Goal: Complete application form

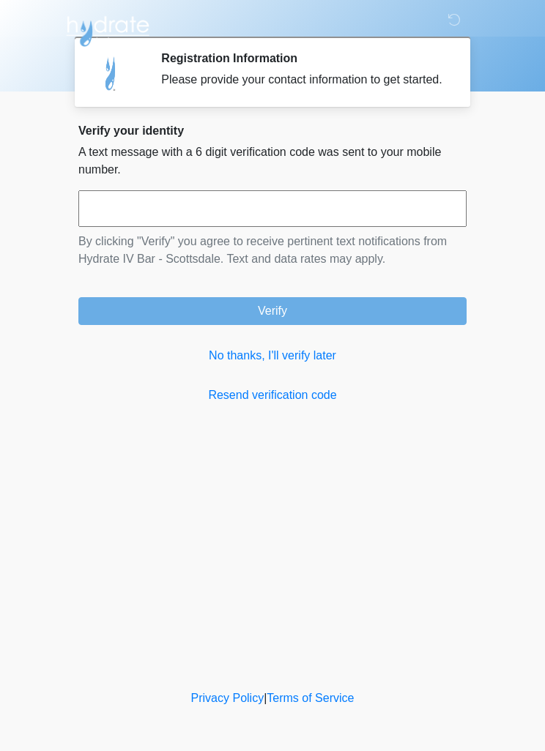
click at [125, 224] on input "text" at bounding box center [272, 208] width 388 height 37
type input "******"
click at [423, 320] on button "Verify" at bounding box center [272, 311] width 388 height 28
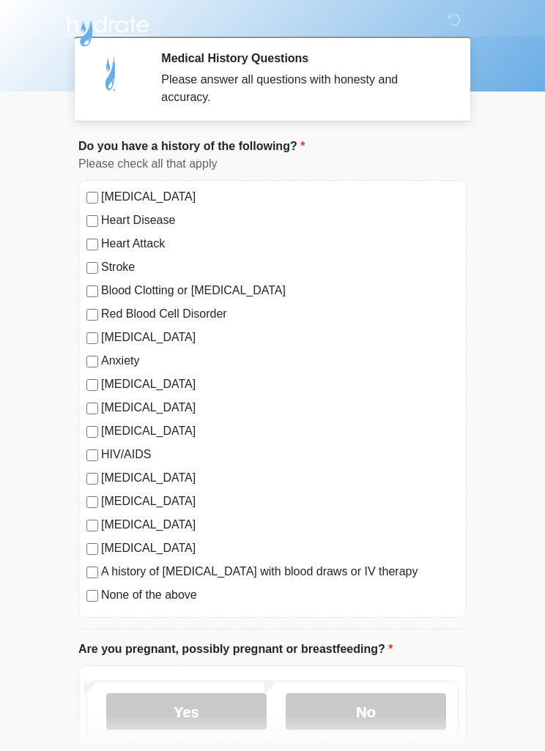
click at [177, 599] on label "None of the above" at bounding box center [279, 596] width 357 height 18
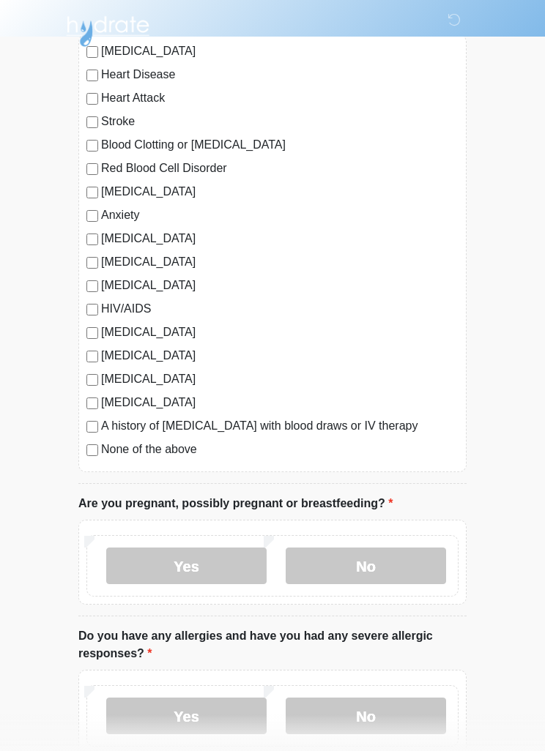
click at [396, 568] on label "No" at bounding box center [366, 566] width 160 height 37
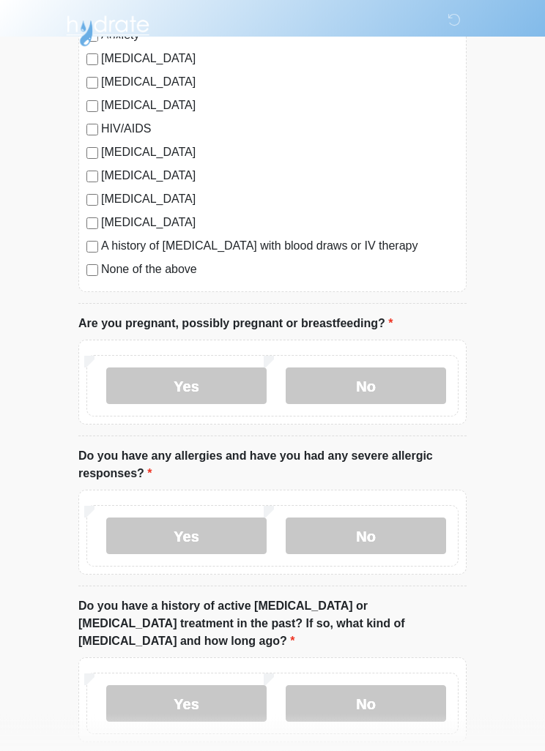
scroll to position [326, 0]
click at [395, 533] on label "No" at bounding box center [366, 536] width 160 height 37
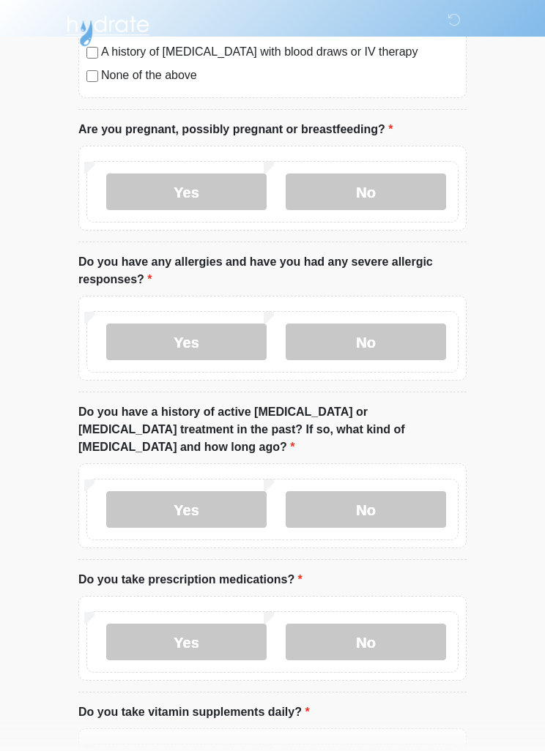
click at [399, 499] on label "No" at bounding box center [366, 510] width 160 height 37
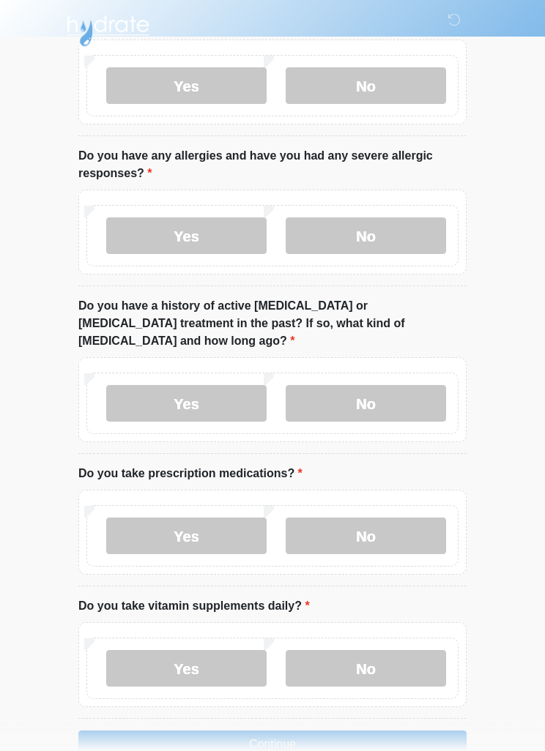
scroll to position [646, 0]
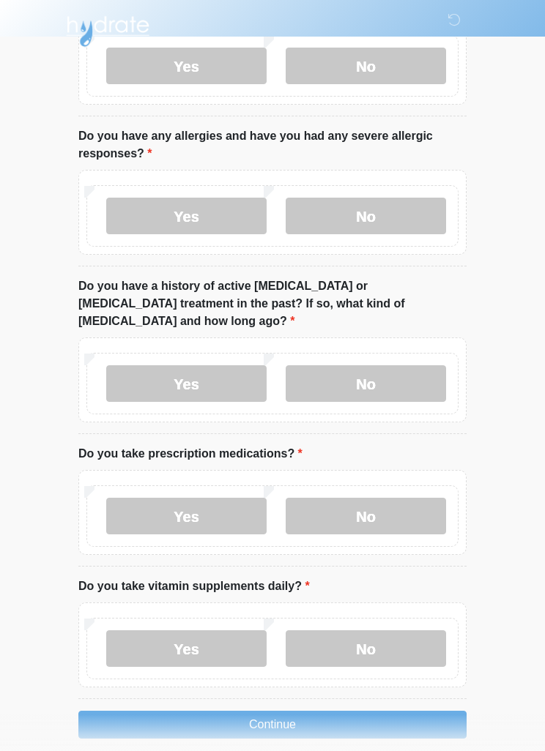
click at [387, 499] on label "No" at bounding box center [366, 516] width 160 height 37
click at [232, 637] on label "Yes" at bounding box center [186, 649] width 160 height 37
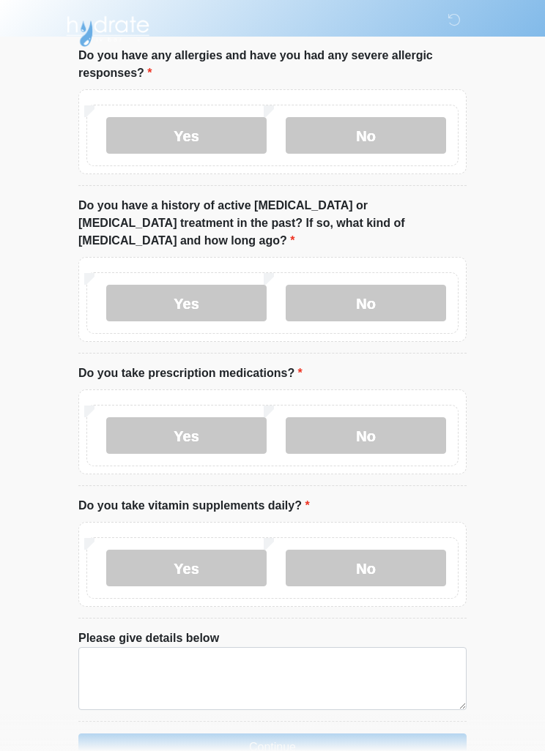
scroll to position [749, 0]
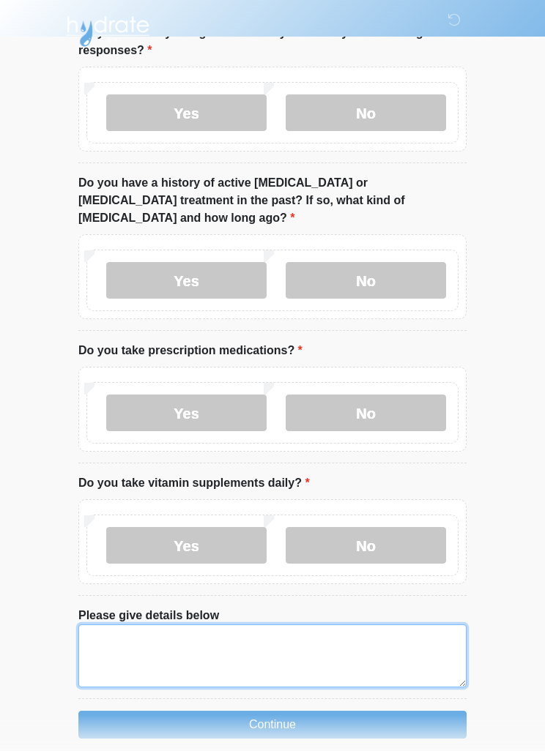
click at [346, 632] on textarea "Please give details below" at bounding box center [272, 656] width 388 height 63
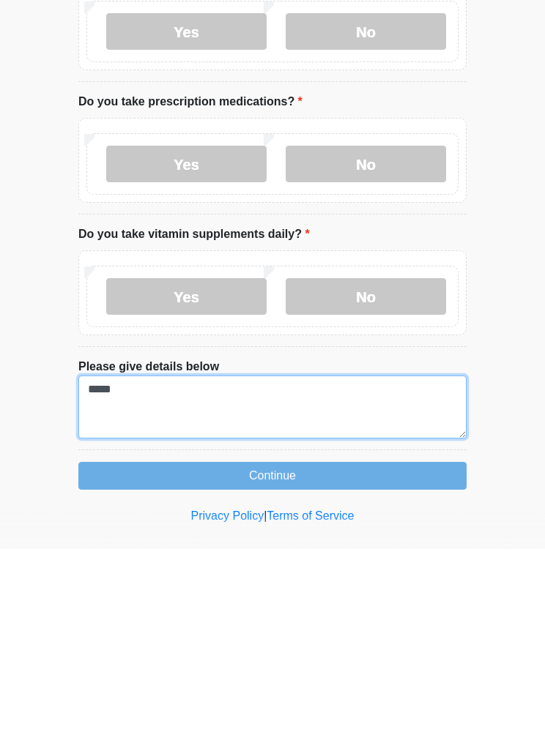
type textarea "*****"
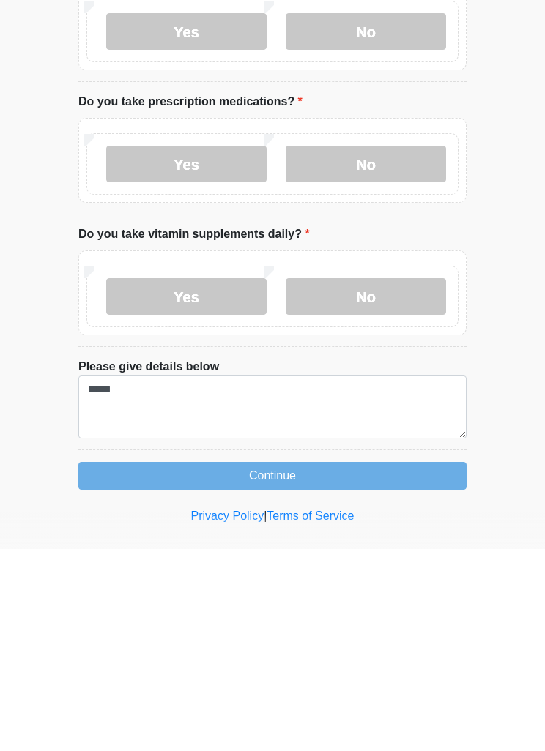
click at [352, 664] on button "Continue" at bounding box center [272, 678] width 388 height 28
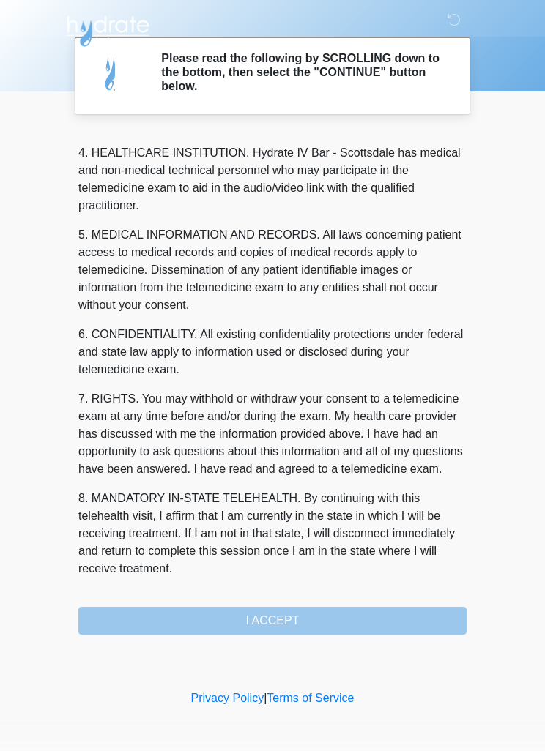
scroll to position [409, 0]
click at [330, 624] on button "I ACCEPT" at bounding box center [272, 621] width 388 height 28
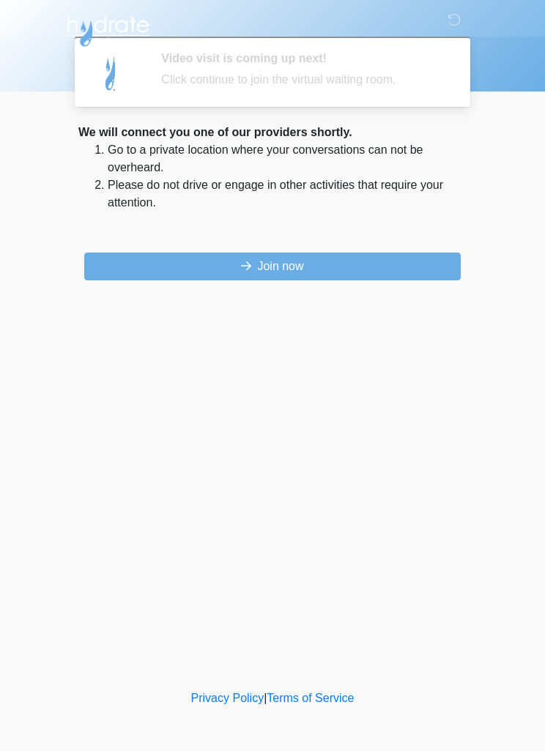
scroll to position [0, 0]
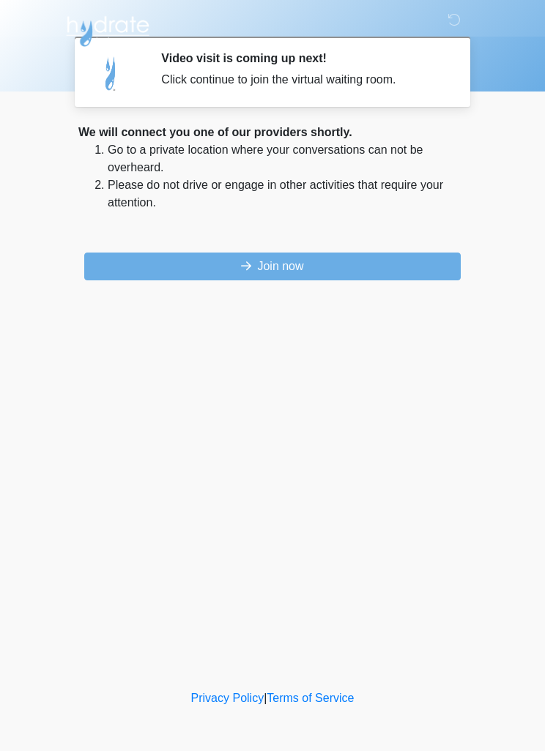
click at [398, 269] on button "Join now" at bounding box center [272, 267] width 376 height 28
